Goal: Transaction & Acquisition: Purchase product/service

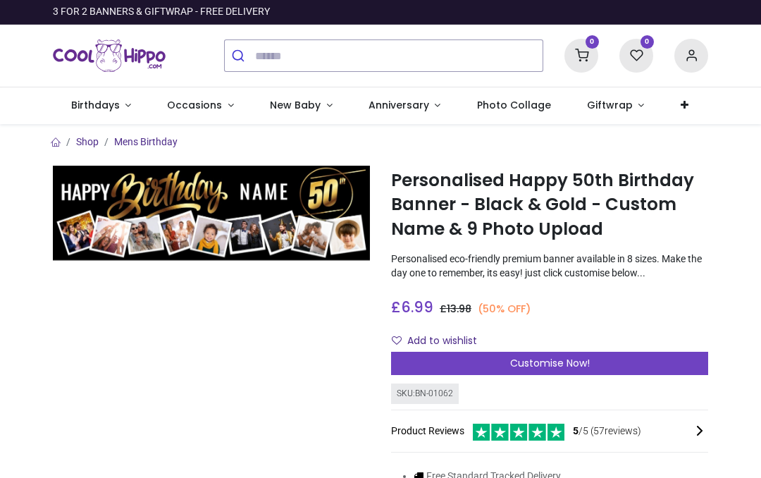
click at [546, 359] on span "Customise Now!" at bounding box center [550, 363] width 80 height 14
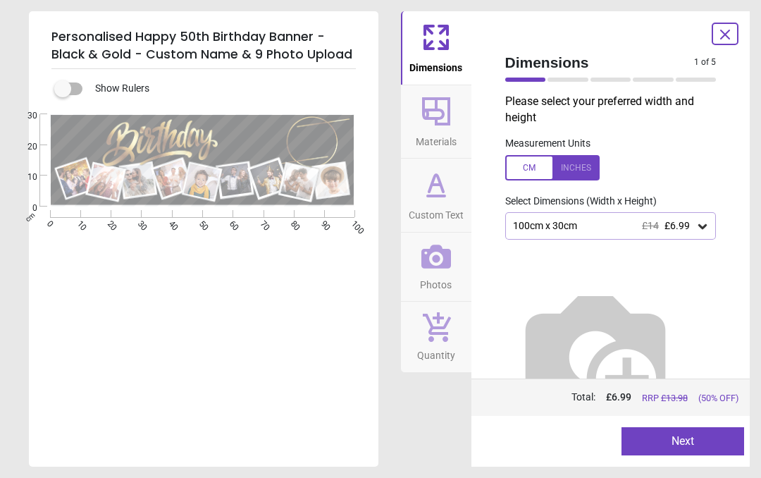
click at [681, 433] on button "Next" at bounding box center [682, 441] width 123 height 28
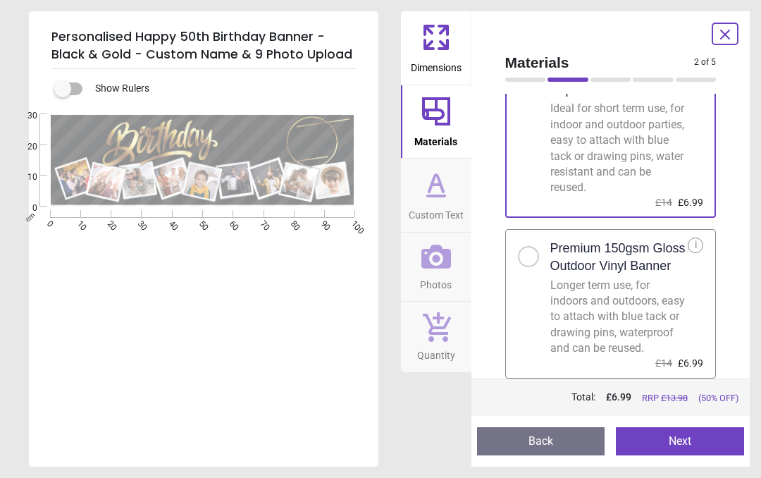
scroll to position [96, 0]
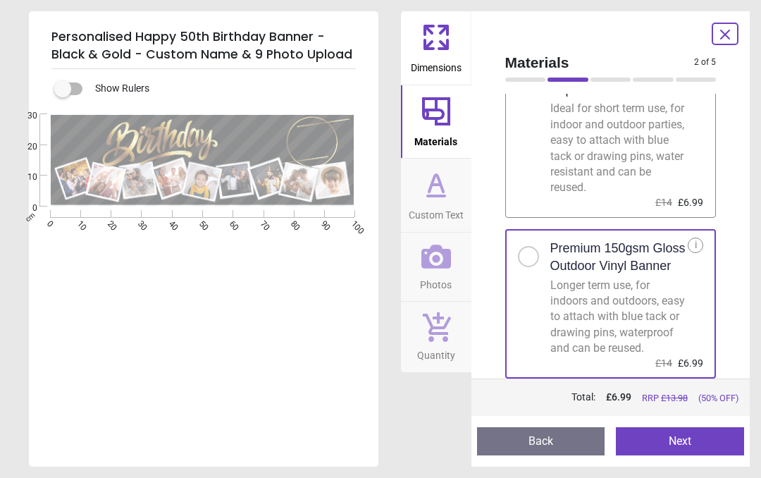
click at [680, 437] on button "Next" at bounding box center [680, 441] width 128 height 28
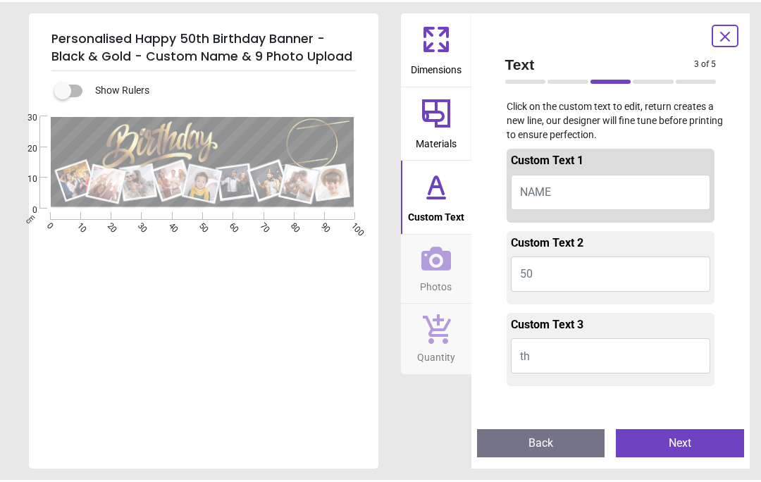
scroll to position [1, 0]
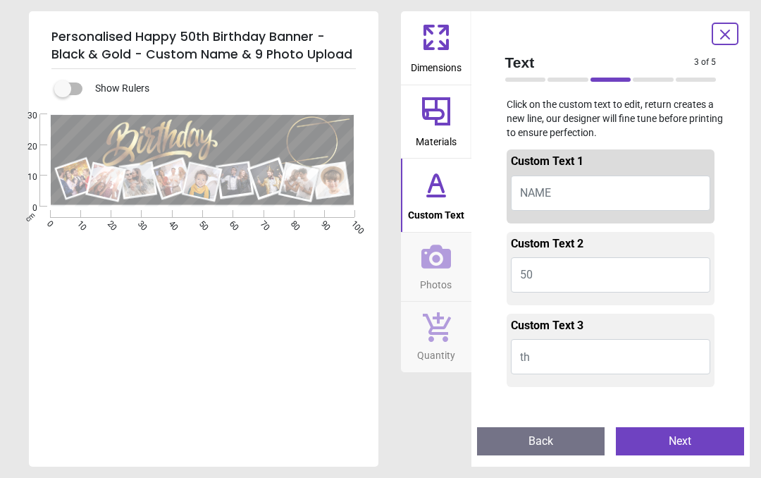
click at [546, 193] on span "NAME" at bounding box center [535, 192] width 31 height 13
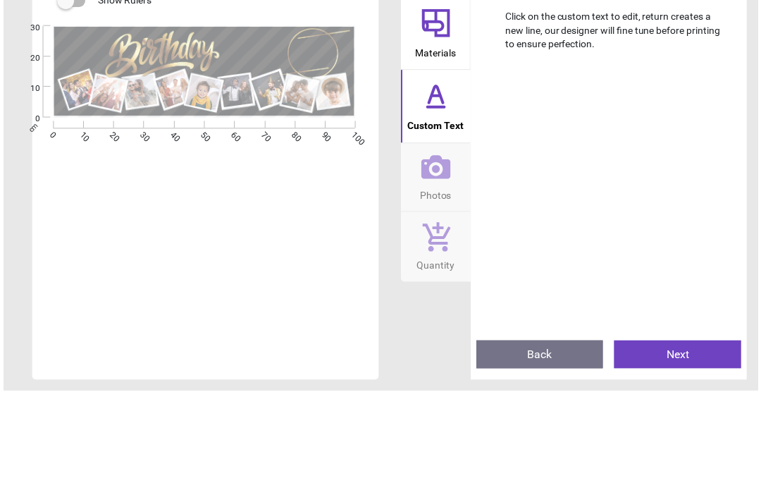
scroll to position [453, 0]
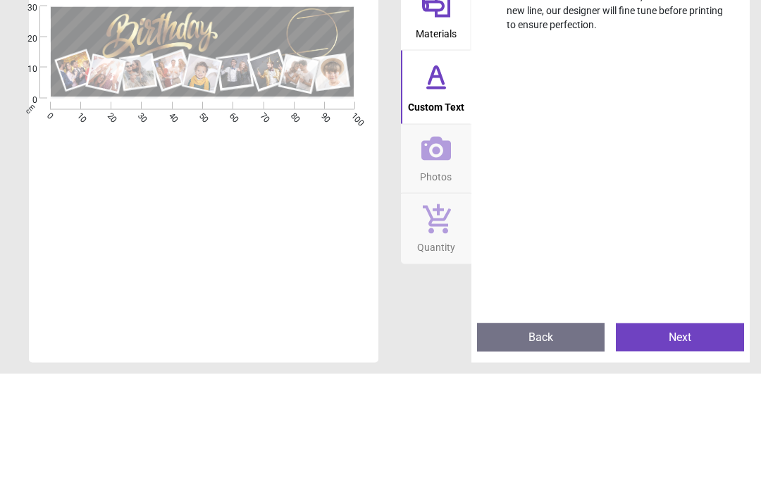
type textarea "*****"
click at [434, 244] on icon at bounding box center [436, 256] width 30 height 24
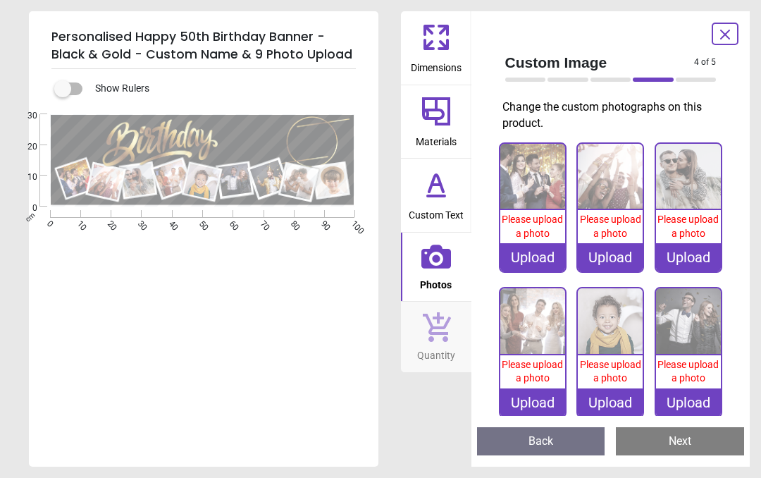
click at [531, 257] on div "Upload" at bounding box center [532, 257] width 65 height 28
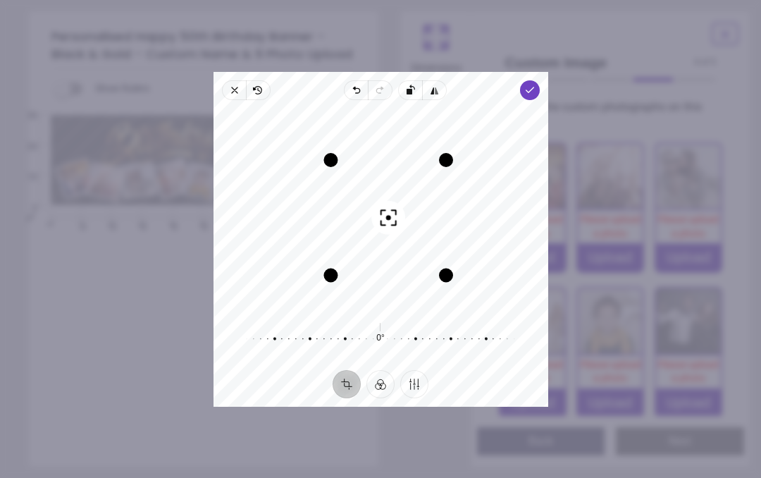
click at [468, 265] on div "Recenter" at bounding box center [381, 209] width 312 height 197
click at [532, 89] on polyline "button" at bounding box center [529, 89] width 8 height 5
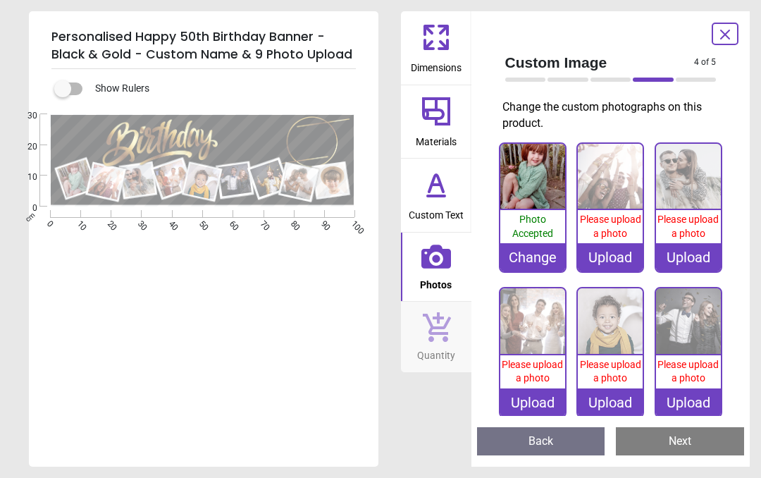
click at [611, 254] on div "Upload" at bounding box center [610, 257] width 65 height 28
click at [616, 259] on div "Upload" at bounding box center [610, 257] width 65 height 28
click at [537, 258] on div "Change" at bounding box center [532, 257] width 65 height 28
click at [616, 254] on div "Upload" at bounding box center [610, 257] width 65 height 28
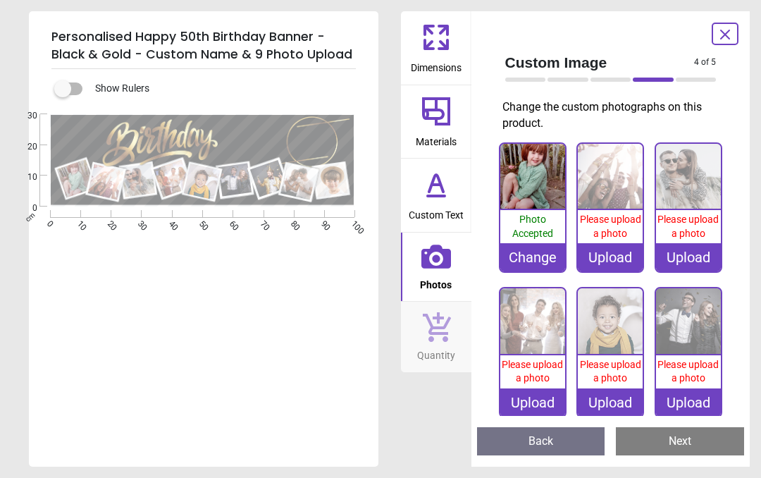
click at [604, 258] on div "Upload" at bounding box center [610, 257] width 65 height 28
click at [611, 259] on div "Upload" at bounding box center [610, 257] width 65 height 28
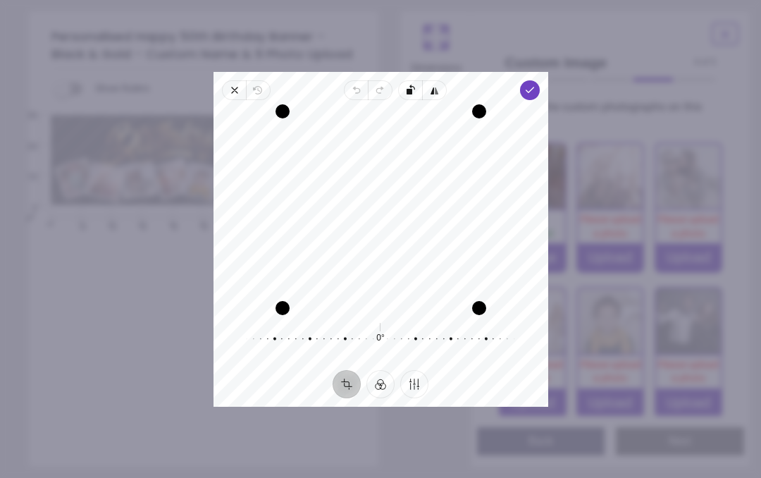
click at [529, 88] on icon "button" at bounding box center [528, 90] width 11 height 11
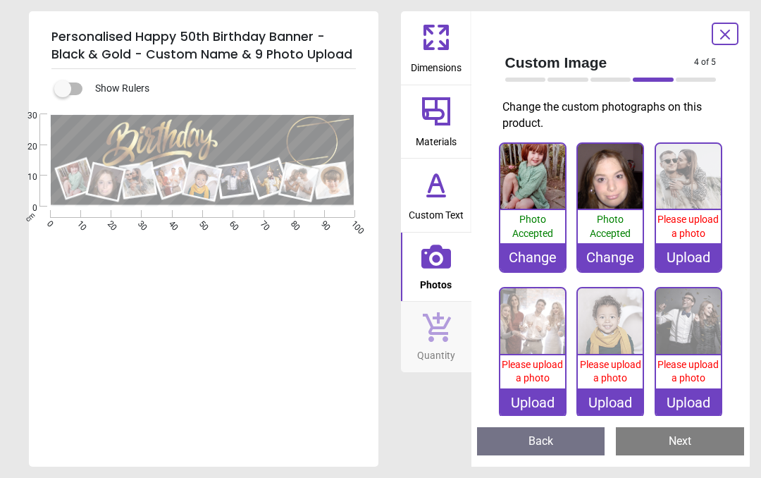
click at [685, 184] on img at bounding box center [688, 176] width 65 height 65
click at [689, 186] on img at bounding box center [688, 176] width 65 height 65
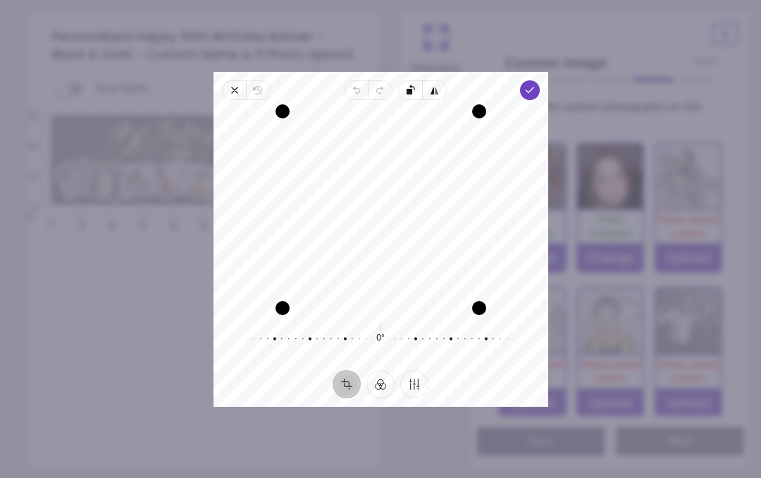
click at [530, 89] on polyline "button" at bounding box center [529, 89] width 8 height 5
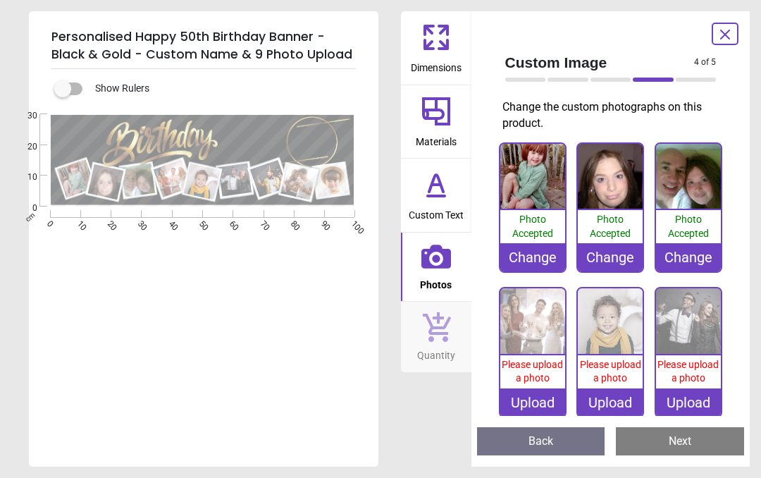
click at [531, 399] on div "Upload" at bounding box center [532, 402] width 65 height 28
click at [540, 390] on div "Upload" at bounding box center [532, 402] width 65 height 28
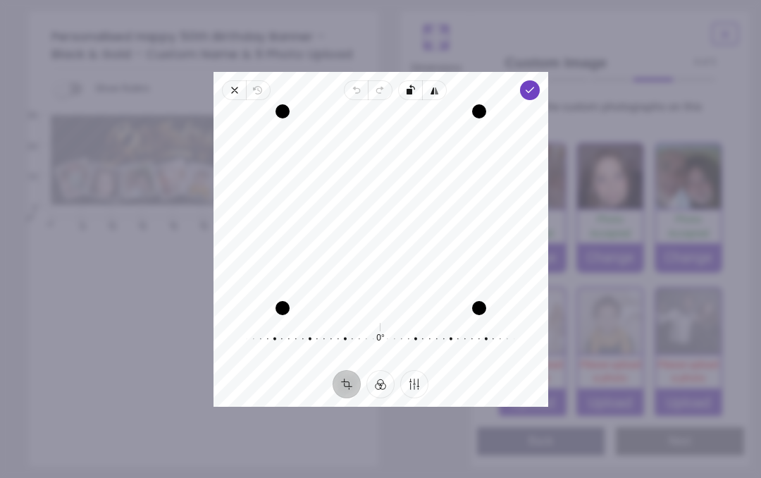
click at [525, 87] on icon "button" at bounding box center [528, 90] width 11 height 11
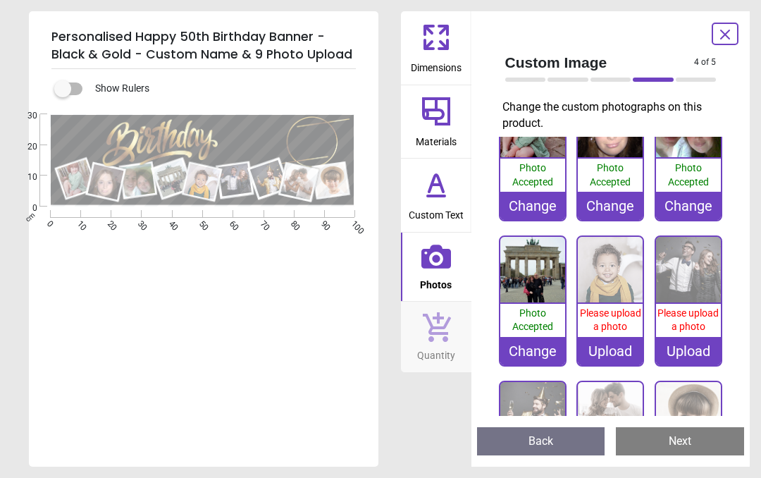
scroll to position [52, 0]
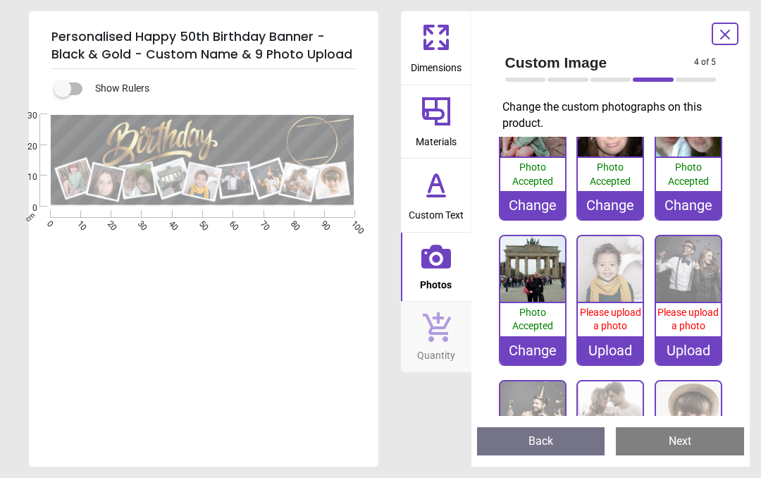
click at [759, 202] on div "Personalised Happy 50th Birthday Banner - Black & Gold - Custom Name & 9 Photo …" at bounding box center [380, 239] width 761 height 478
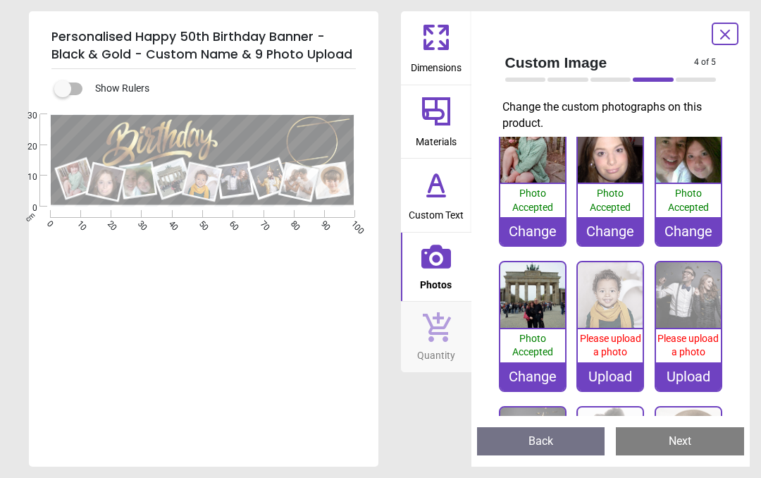
scroll to position [28, 0]
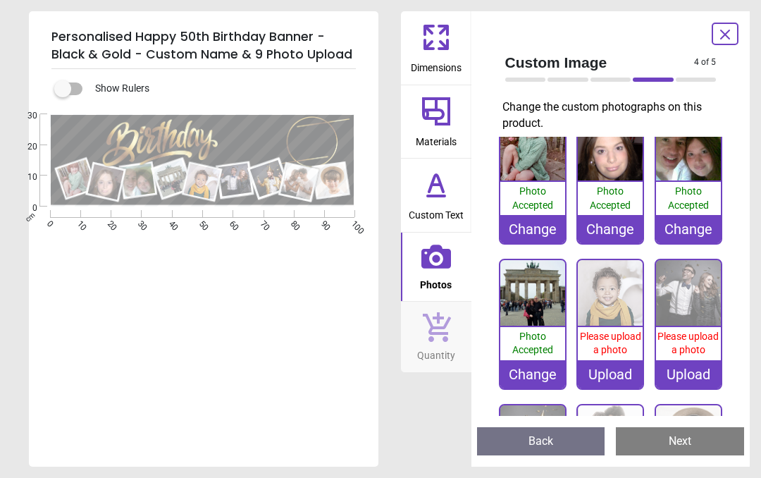
click at [616, 369] on div "Upload" at bounding box center [610, 374] width 65 height 28
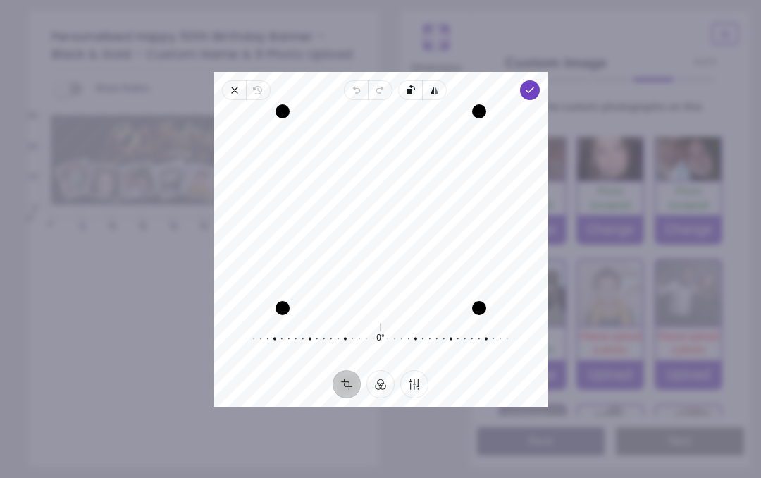
click at [527, 87] on icon "button" at bounding box center [528, 90] width 11 height 11
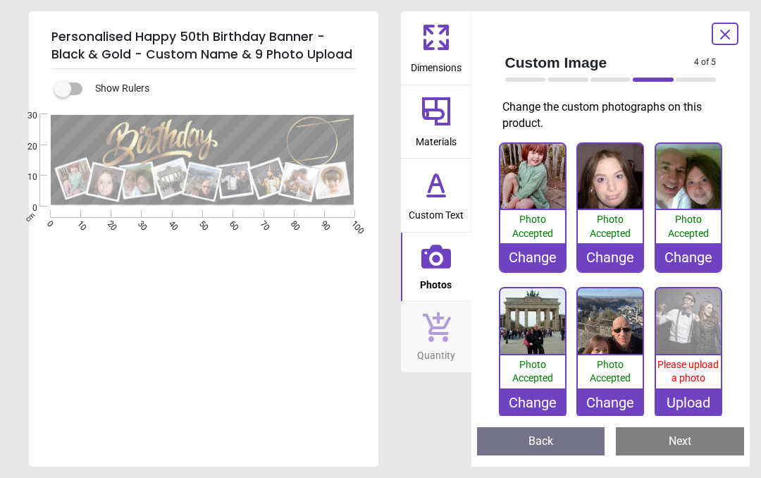
scroll to position [28, 0]
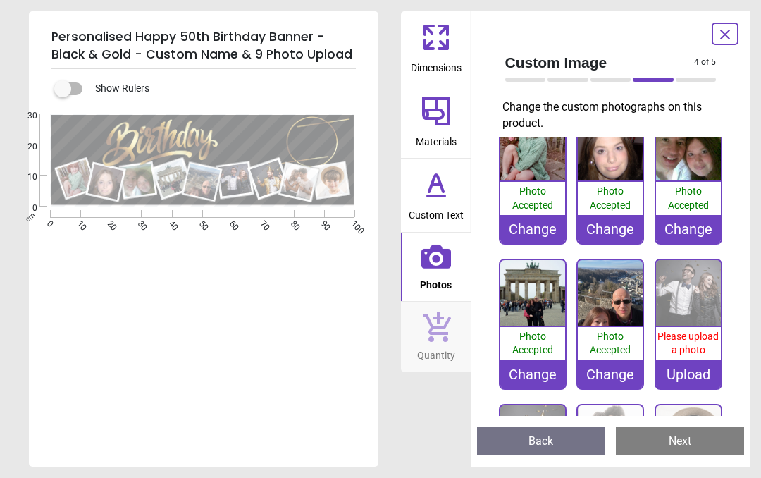
click at [614, 363] on div "Change" at bounding box center [610, 374] width 65 height 28
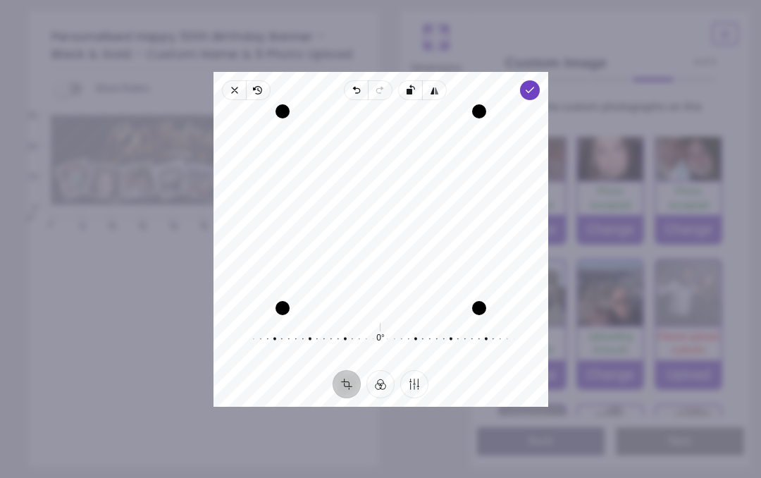
click at [383, 336] on div at bounding box center [373, 337] width 270 height 39
click at [530, 89] on polyline "button" at bounding box center [529, 89] width 8 height 5
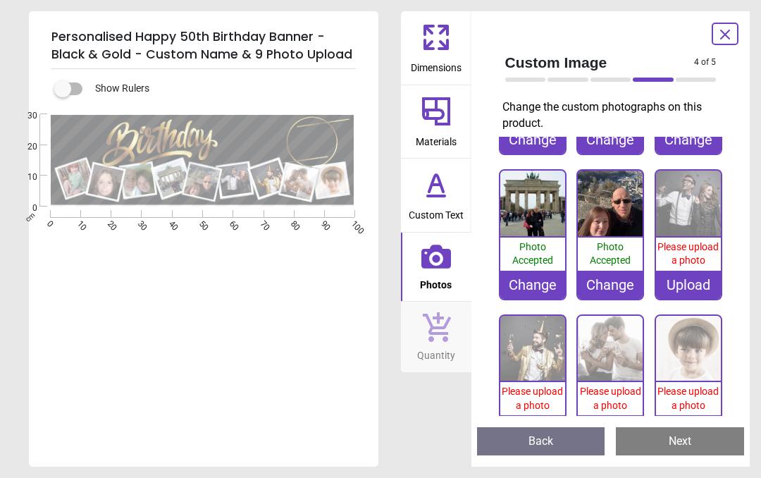
scroll to position [116, 0]
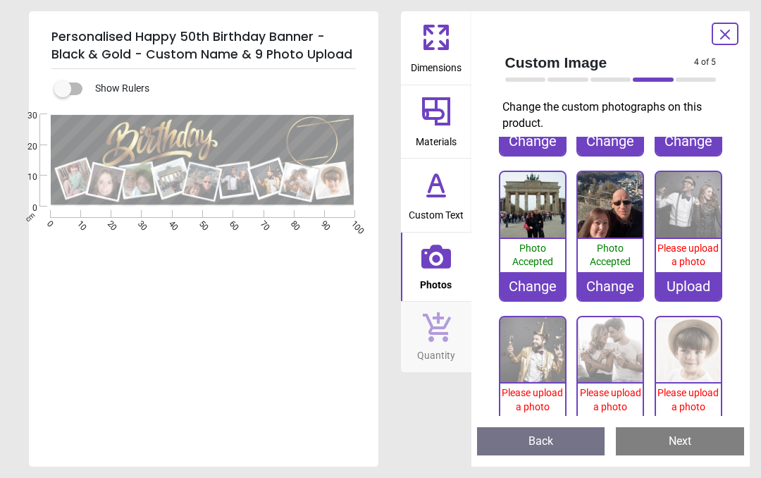
click at [687, 266] on div "Please upload a photo" at bounding box center [688, 255] width 65 height 33
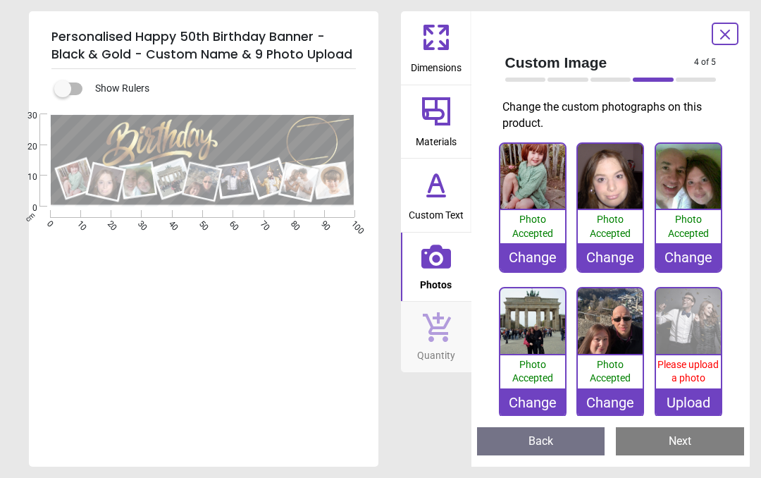
scroll to position [0, 0]
click at [691, 255] on div "Change" at bounding box center [688, 257] width 65 height 28
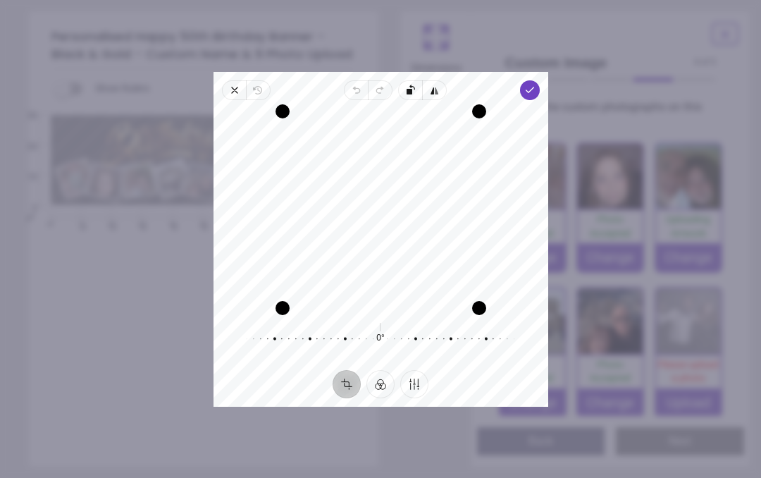
click at [530, 90] on polyline "button" at bounding box center [529, 89] width 8 height 5
click at [532, 94] on icon "button" at bounding box center [528, 90] width 11 height 11
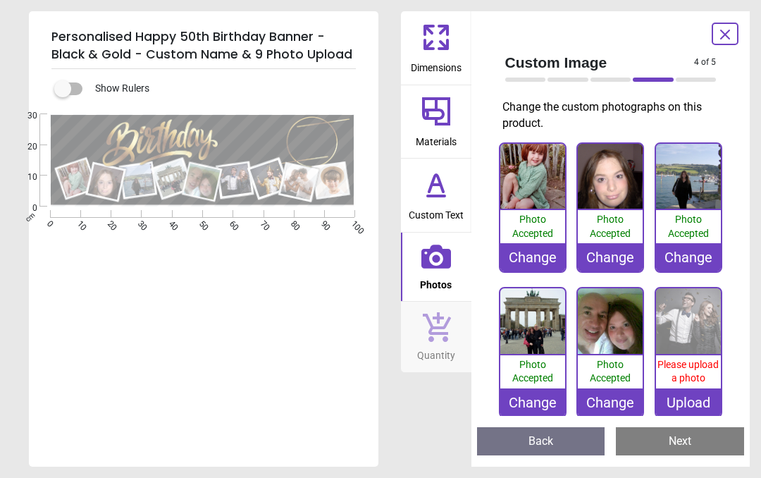
click at [699, 394] on div "Upload" at bounding box center [688, 402] width 65 height 28
click at [690, 397] on div "Upload" at bounding box center [688, 402] width 65 height 28
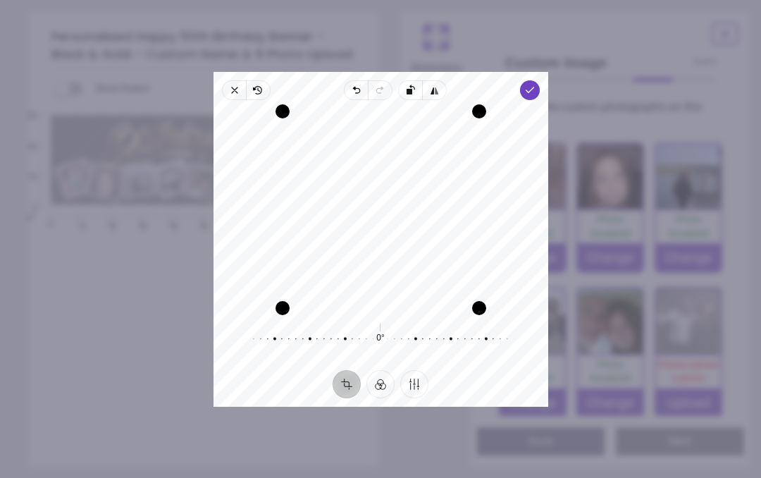
click at [533, 93] on icon "button" at bounding box center [528, 90] width 11 height 11
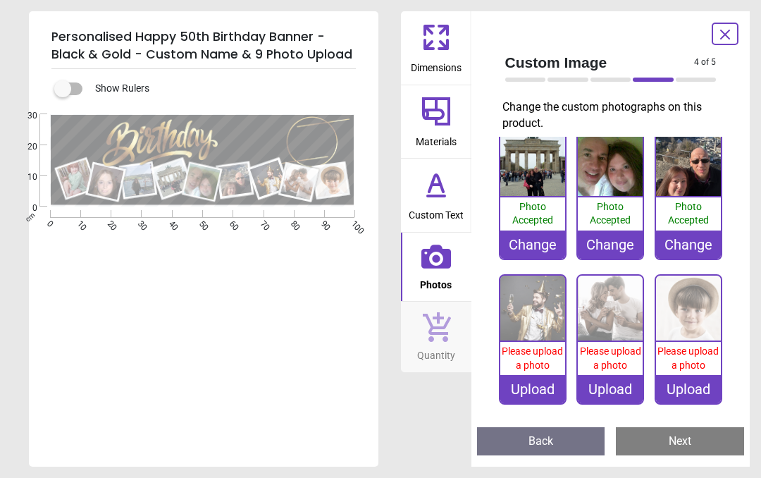
scroll to position [157, 0]
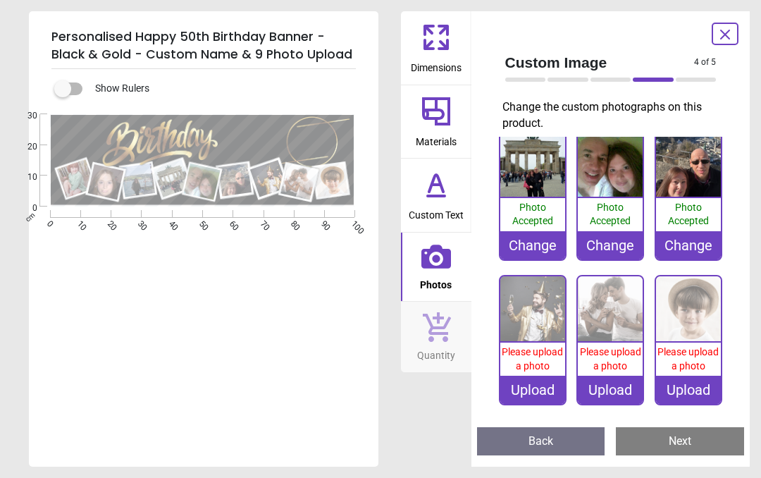
click at [542, 377] on div "Upload" at bounding box center [532, 389] width 65 height 28
click at [529, 387] on div "Upload" at bounding box center [532, 389] width 65 height 28
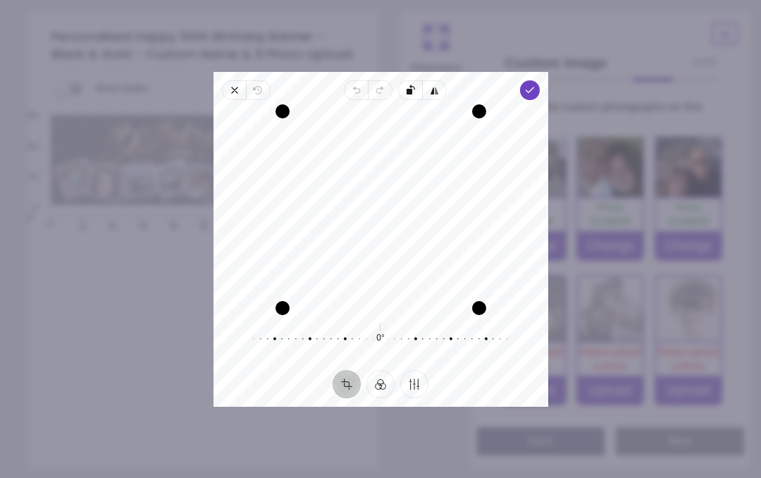
click at [533, 89] on icon "button" at bounding box center [528, 90] width 11 height 11
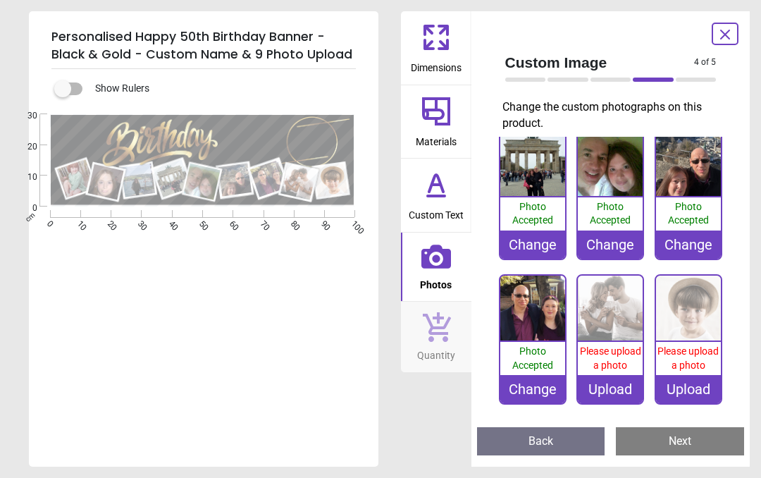
scroll to position [157, 0]
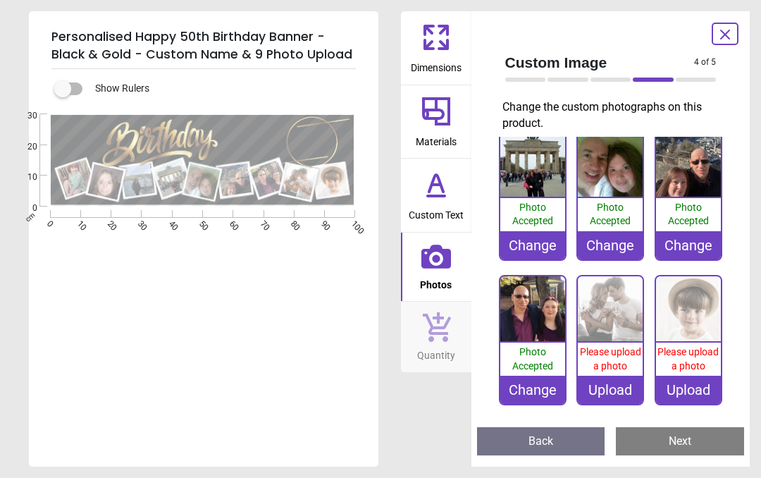
click at [439, 47] on icon at bounding box center [443, 44] width 8 height 8
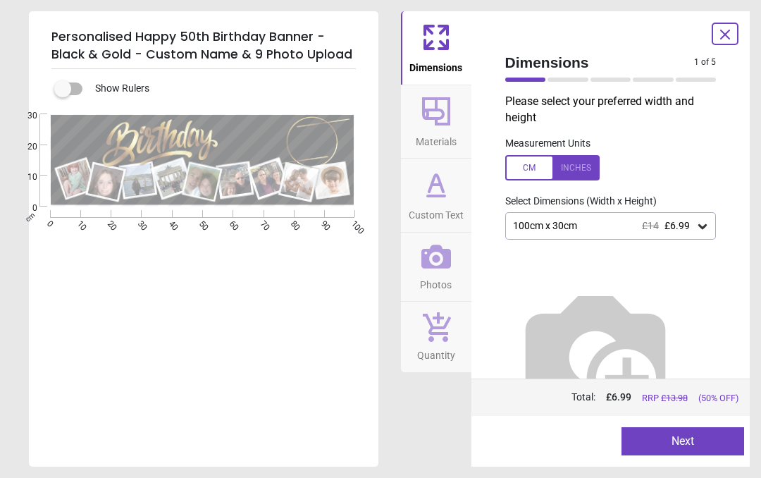
click at [699, 220] on icon at bounding box center [702, 226] width 14 height 14
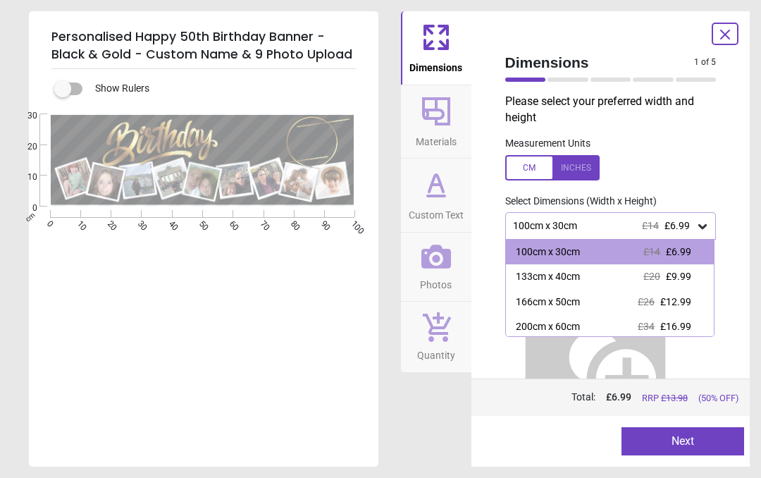
click at [673, 246] on span "£6.99" at bounding box center [678, 251] width 25 height 11
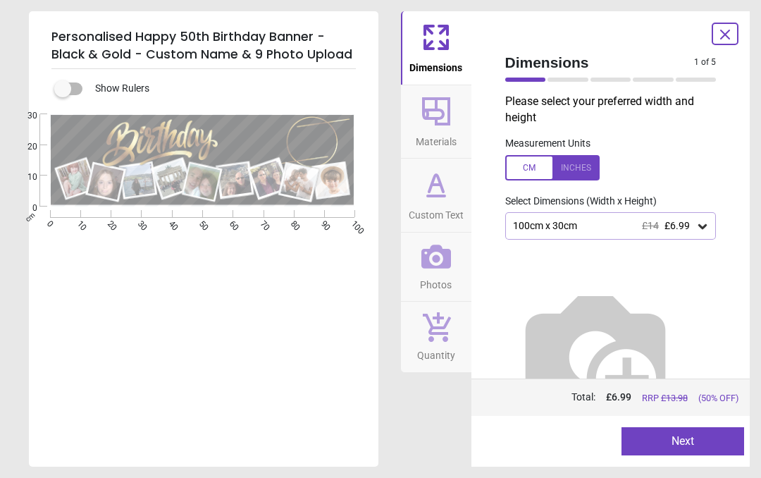
click at [440, 259] on icon at bounding box center [436, 257] width 30 height 30
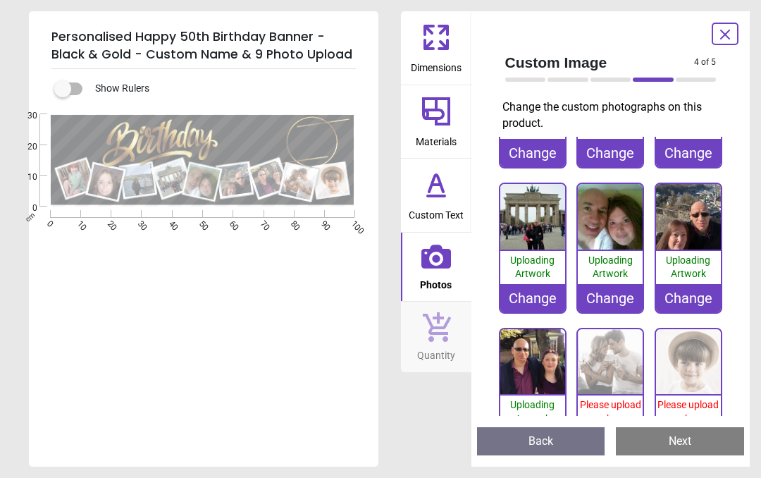
scroll to position [108, 0]
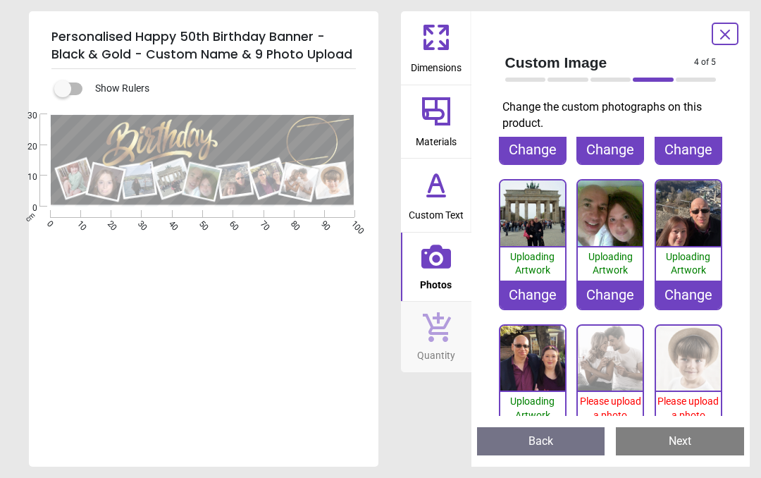
click at [692, 291] on div "Change" at bounding box center [688, 294] width 65 height 28
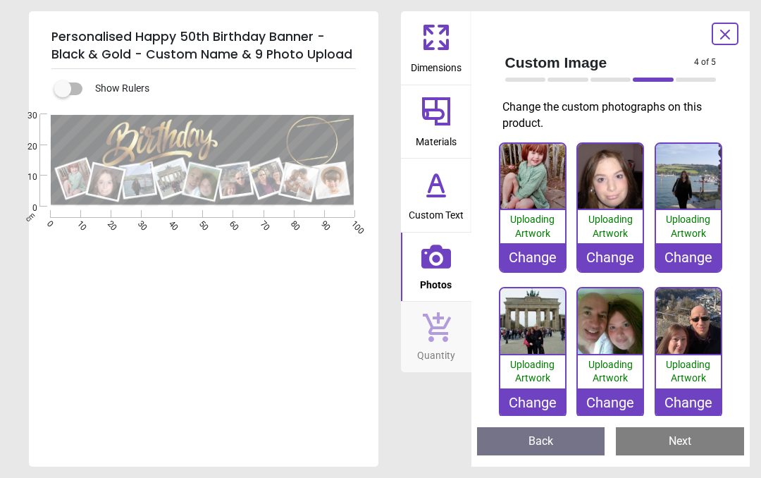
scroll to position [108, 0]
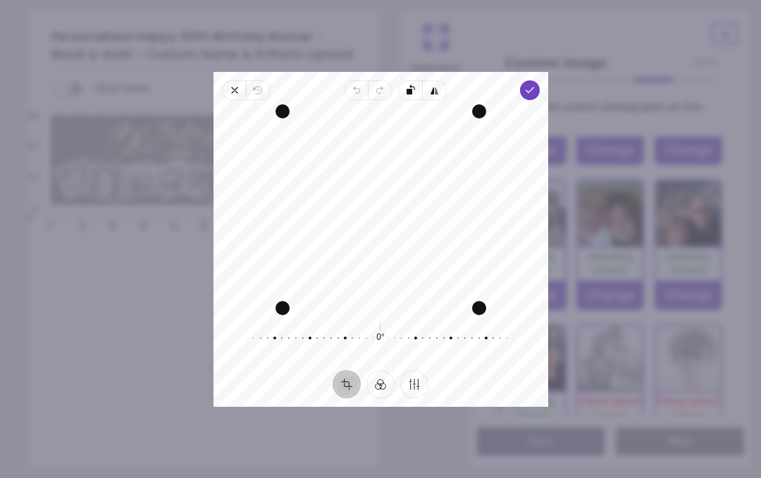
click at [528, 90] on polyline "button" at bounding box center [529, 89] width 8 height 5
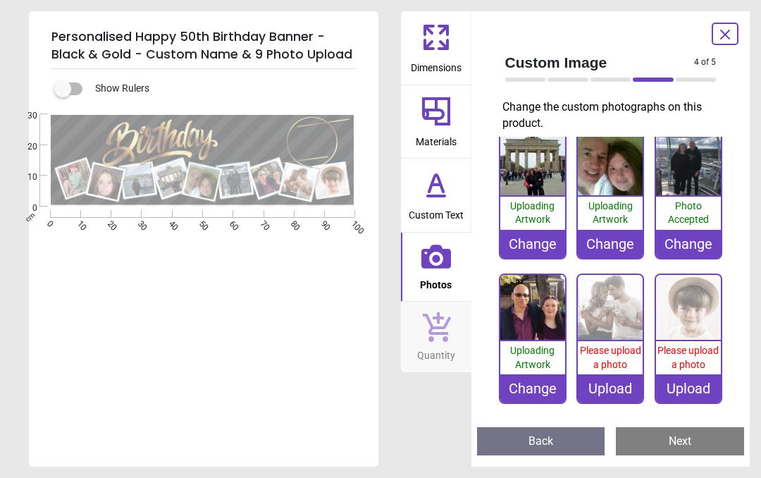
scroll to position [157, 0]
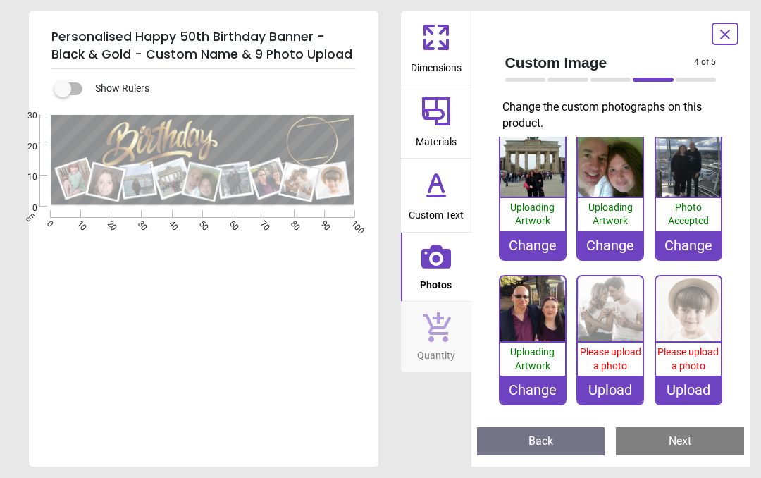
click at [531, 383] on div "Change" at bounding box center [532, 389] width 65 height 28
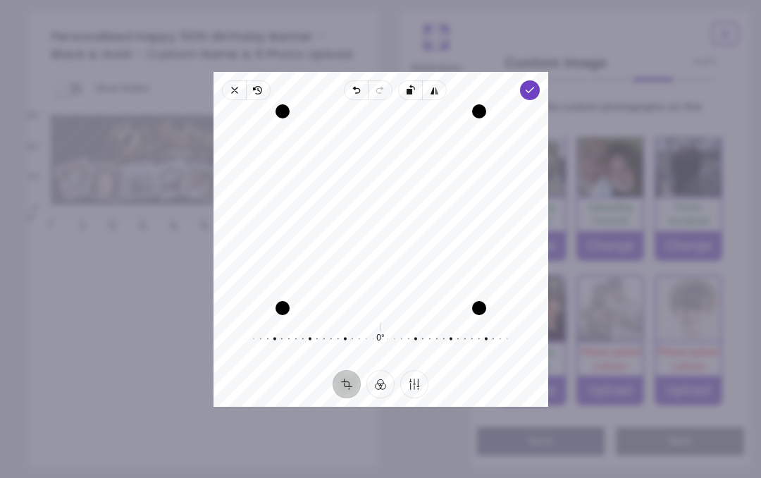
click at [529, 91] on polyline "button" at bounding box center [529, 89] width 8 height 5
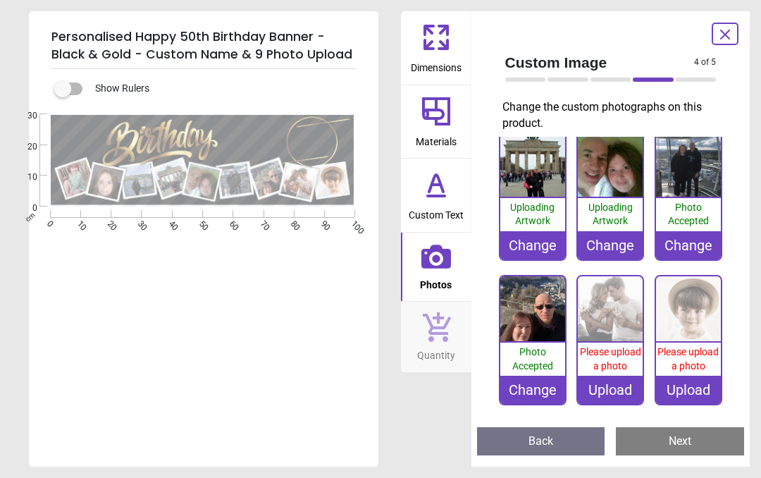
click at [612, 382] on div "Upload" at bounding box center [610, 389] width 65 height 28
click at [614, 378] on div "Upload" at bounding box center [610, 389] width 65 height 28
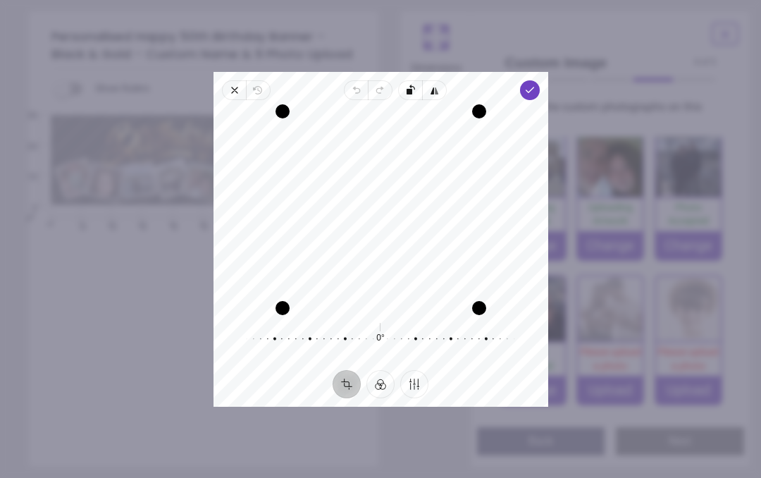
click at [525, 89] on icon "button" at bounding box center [528, 90] width 11 height 11
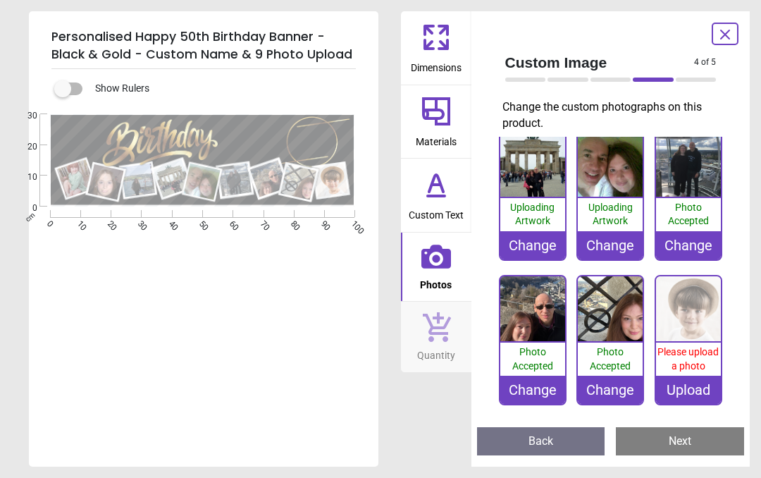
click at [538, 378] on div "Change" at bounding box center [532, 389] width 65 height 28
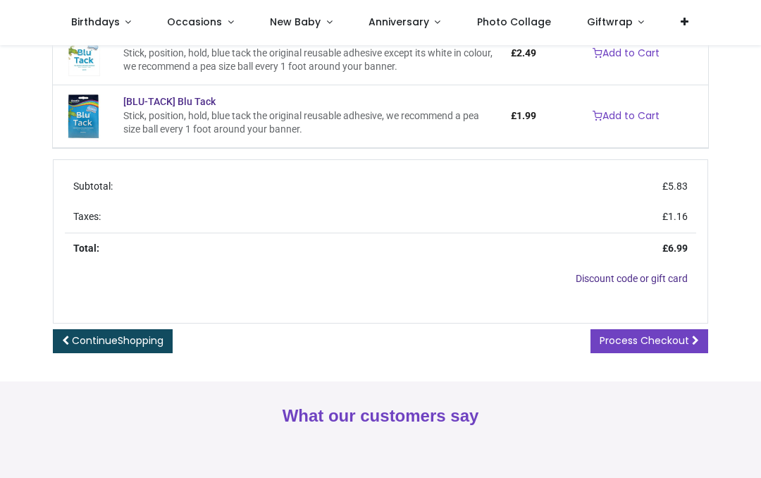
scroll to position [355, 0]
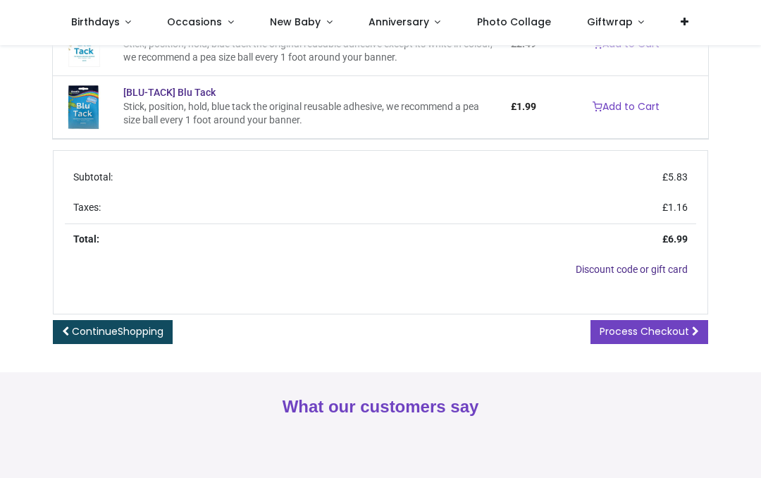
click at [656, 324] on span "Process Checkout" at bounding box center [643, 331] width 89 height 14
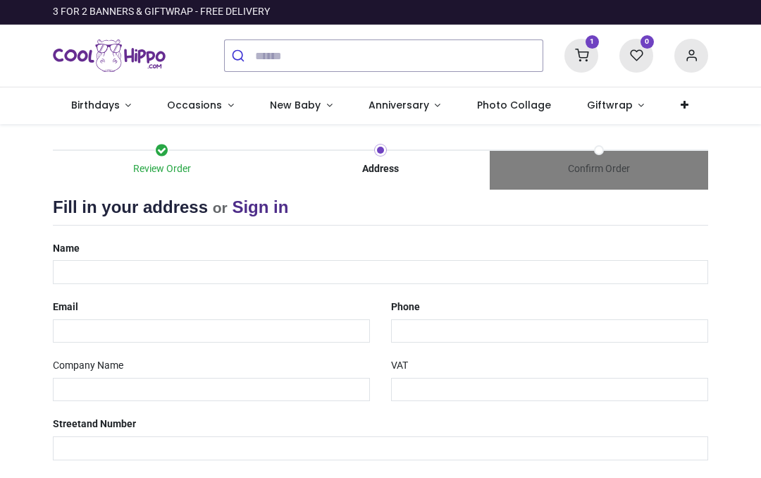
select select "***"
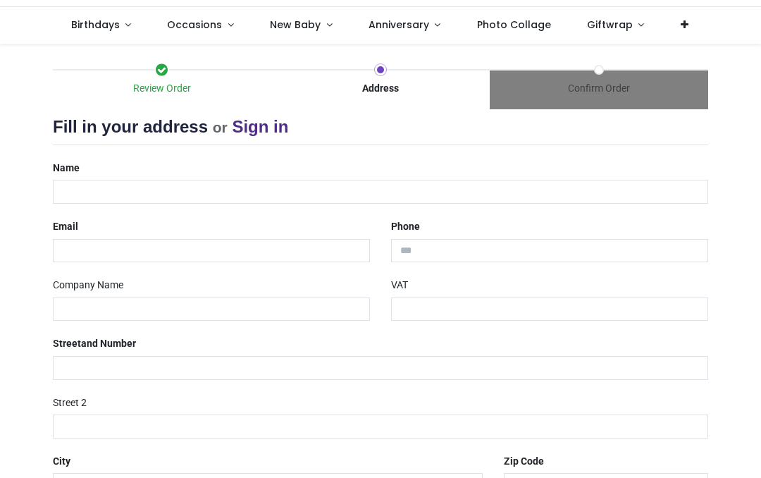
scroll to position [82, 0]
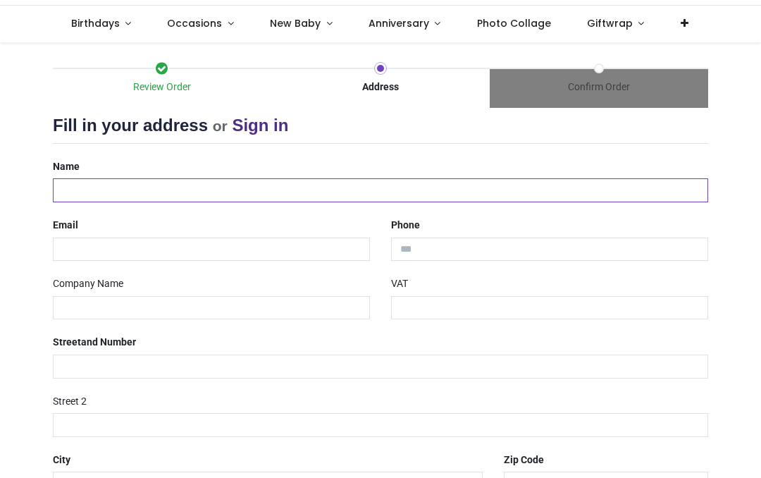
click at [122, 192] on input "text" at bounding box center [380, 190] width 655 height 24
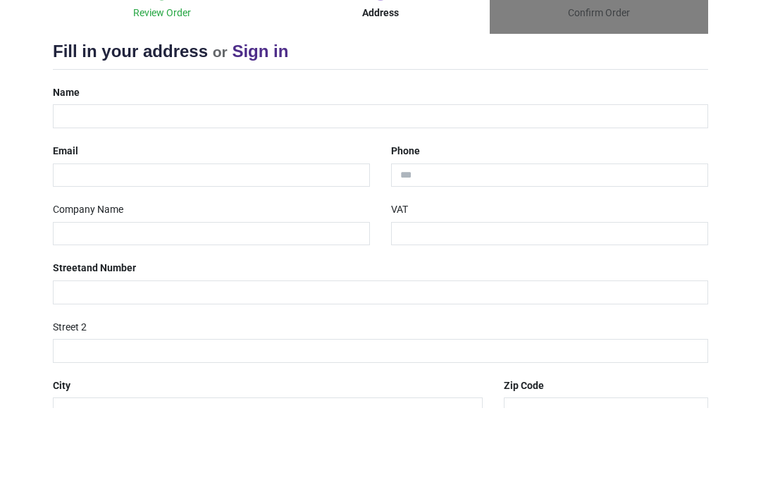
type input "**********"
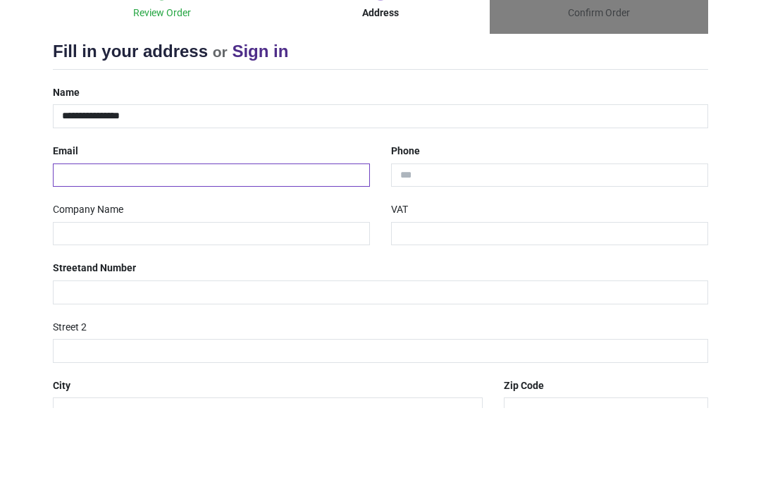
type input "**********"
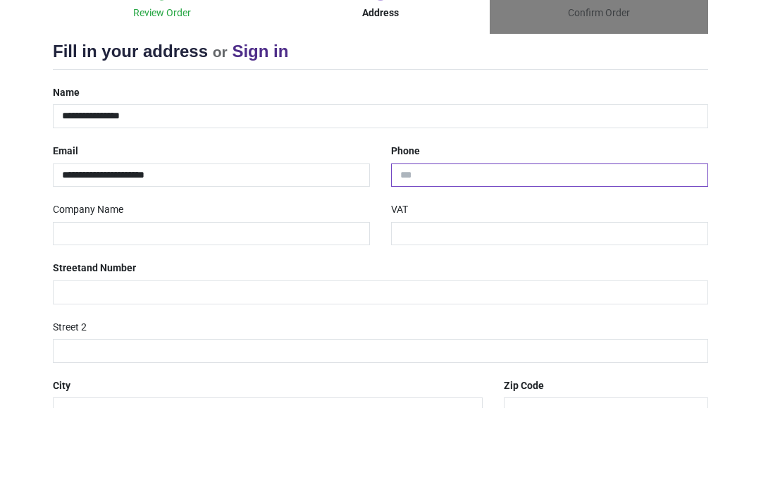
type input "**********"
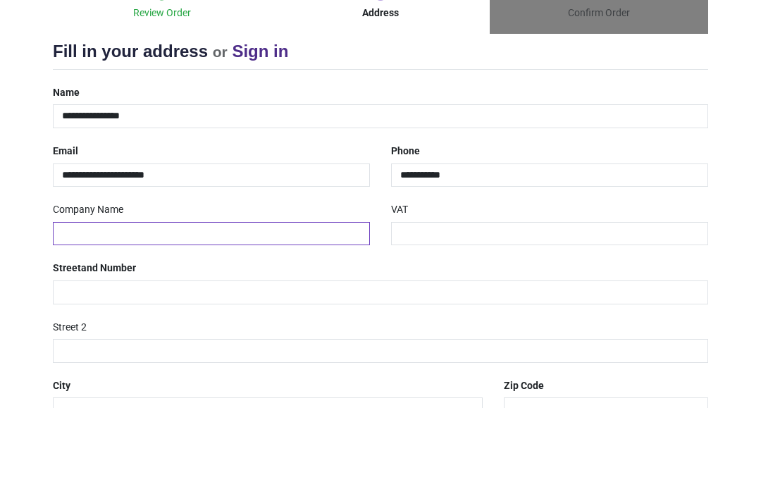
type input "**********"
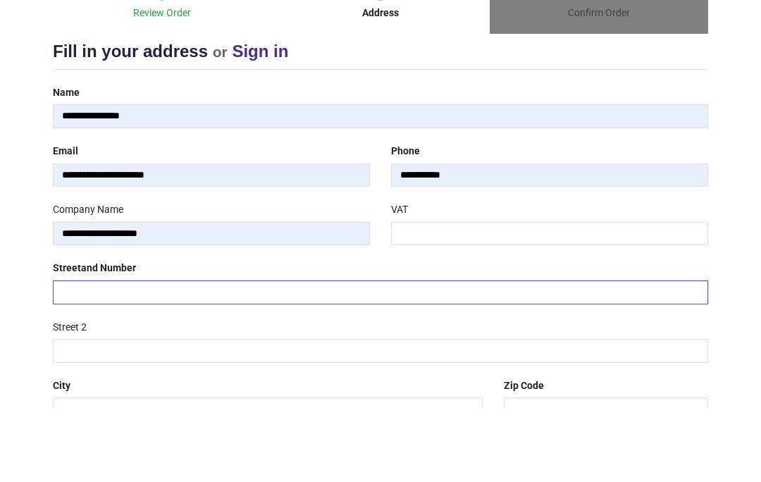
type input "*"
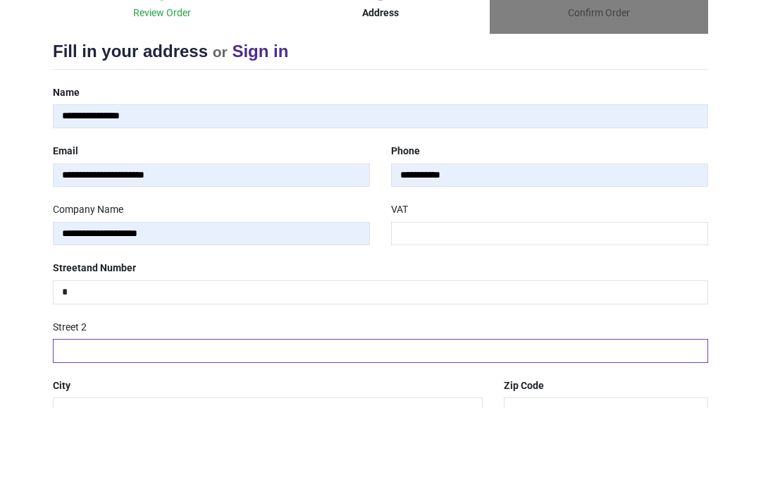
type input "**********"
type input "********"
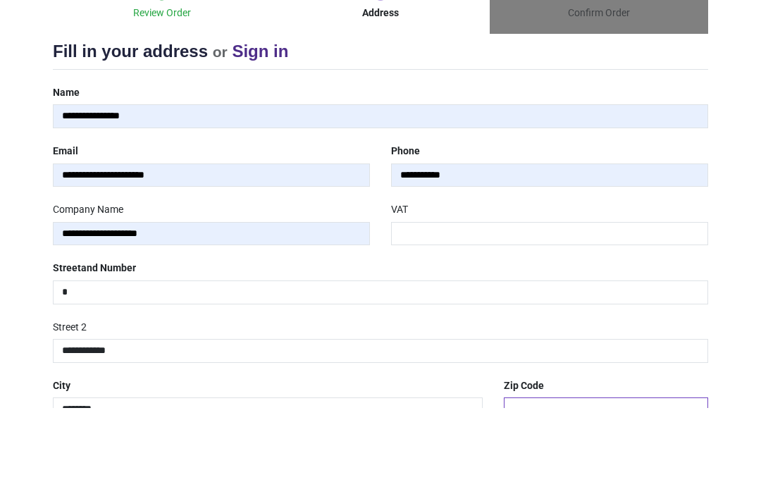
type input "********"
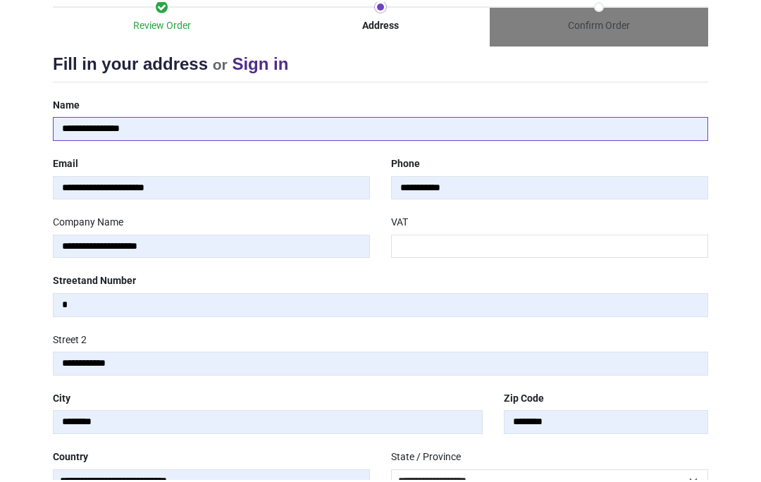
scroll to position [148, 0]
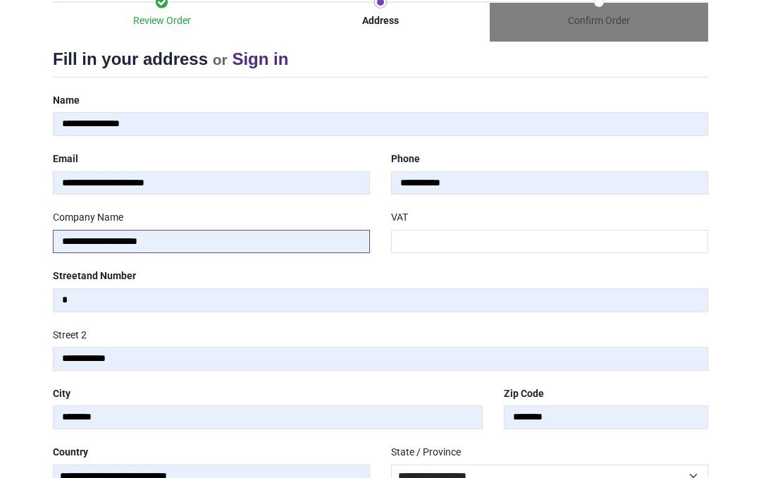
click at [174, 236] on input "**********" at bounding box center [211, 242] width 317 height 24
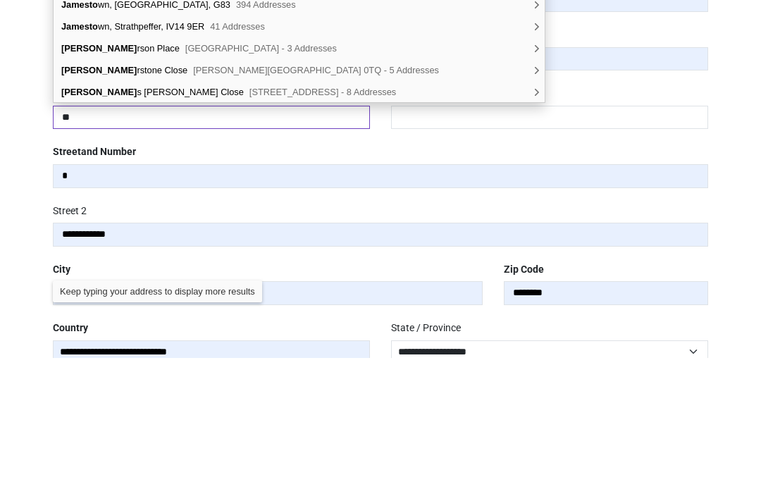
type input "*"
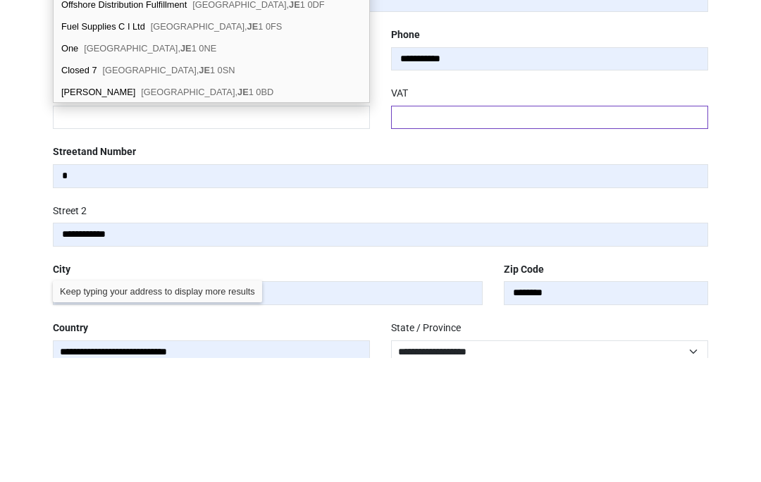
click at [468, 230] on input "text" at bounding box center [549, 242] width 317 height 24
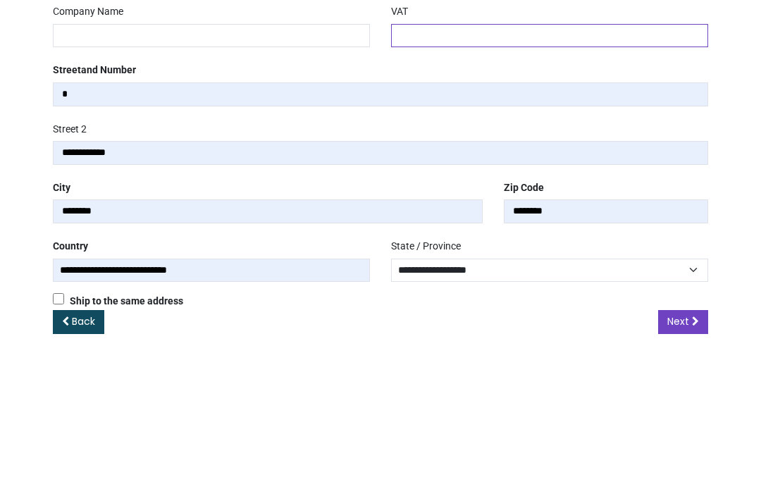
scroll to position [229, 0]
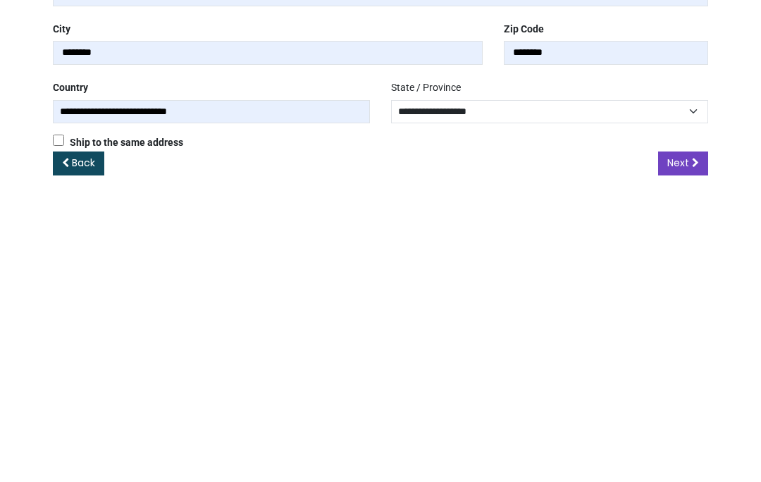
click at [678, 439] on span "Next" at bounding box center [678, 446] width 22 height 14
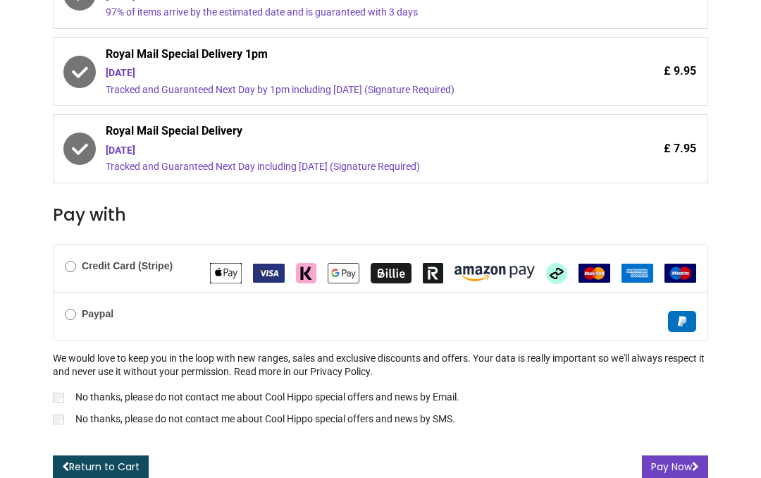
scroll to position [392, 0]
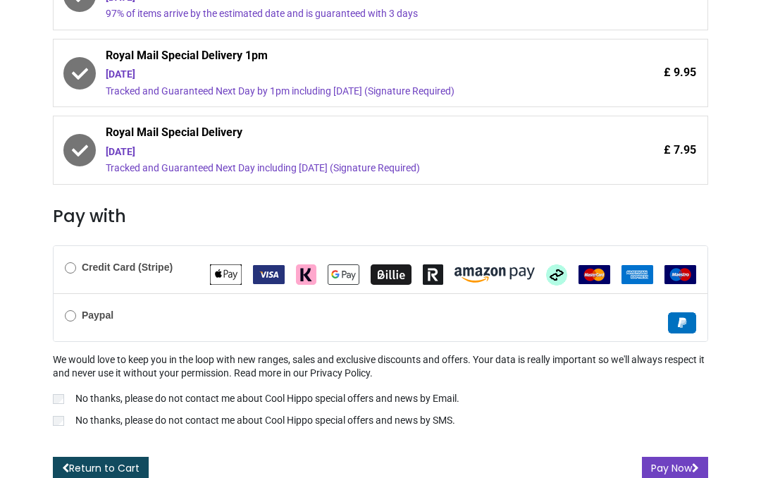
click at [66, 315] on label "Paypal" at bounding box center [89, 316] width 49 height 14
click at [675, 459] on button "Pay Now" at bounding box center [675, 468] width 66 height 24
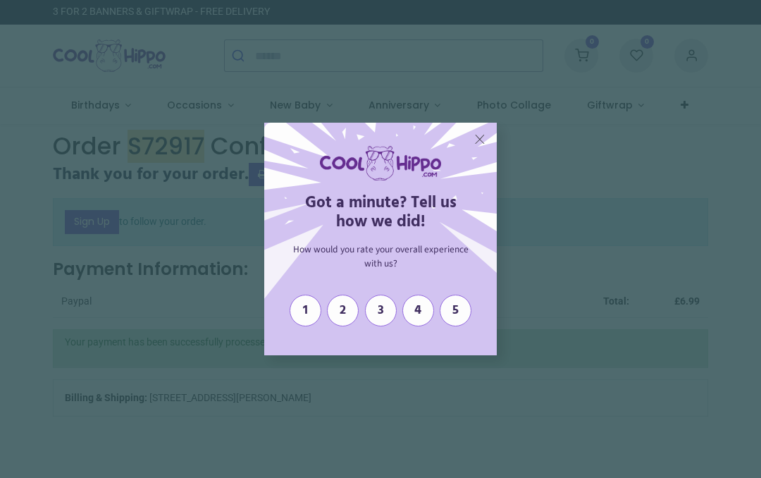
click at [418, 311] on span "4" at bounding box center [418, 310] width 20 height 15
